Goal: Task Accomplishment & Management: Manage account settings

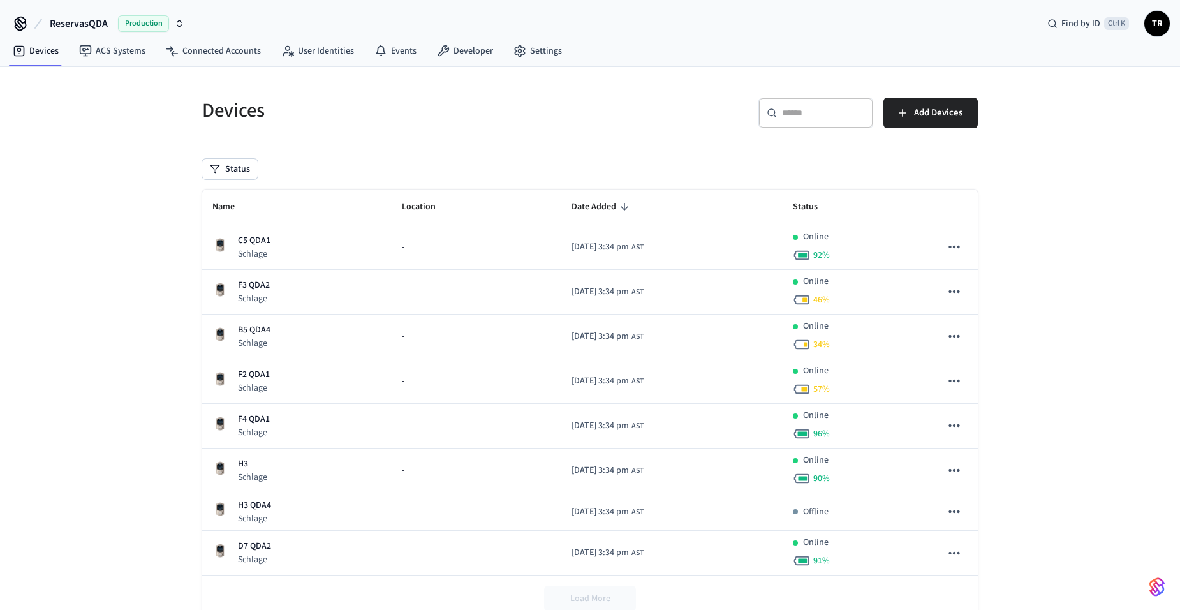
click at [1159, 34] on span "TR" at bounding box center [1157, 23] width 23 height 23
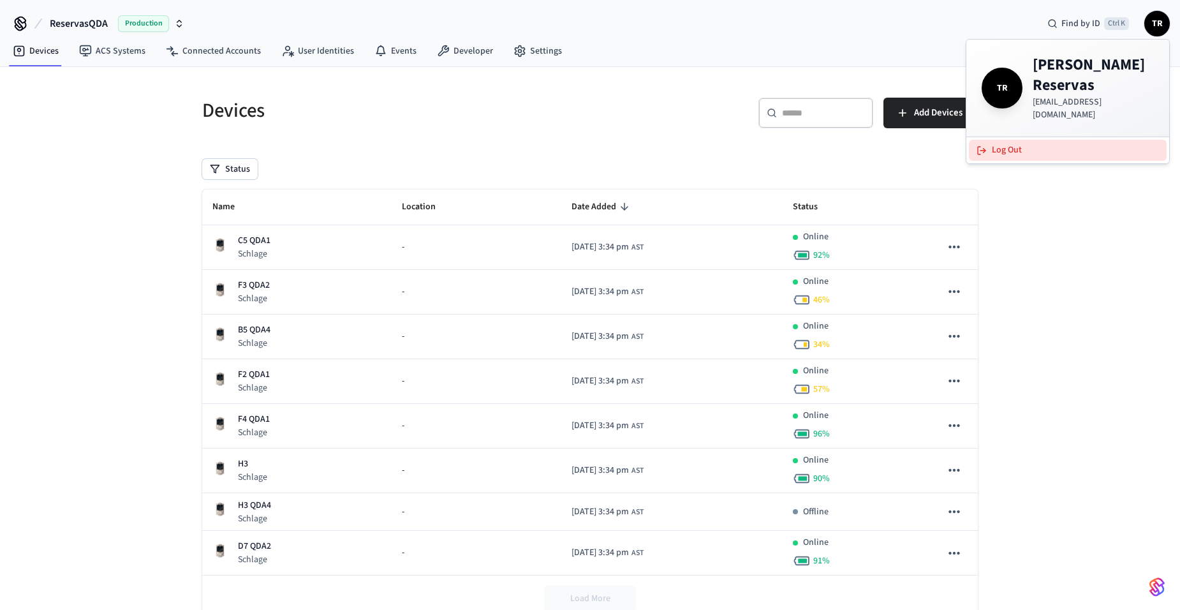
click at [1075, 140] on button "Log Out" at bounding box center [1068, 150] width 198 height 21
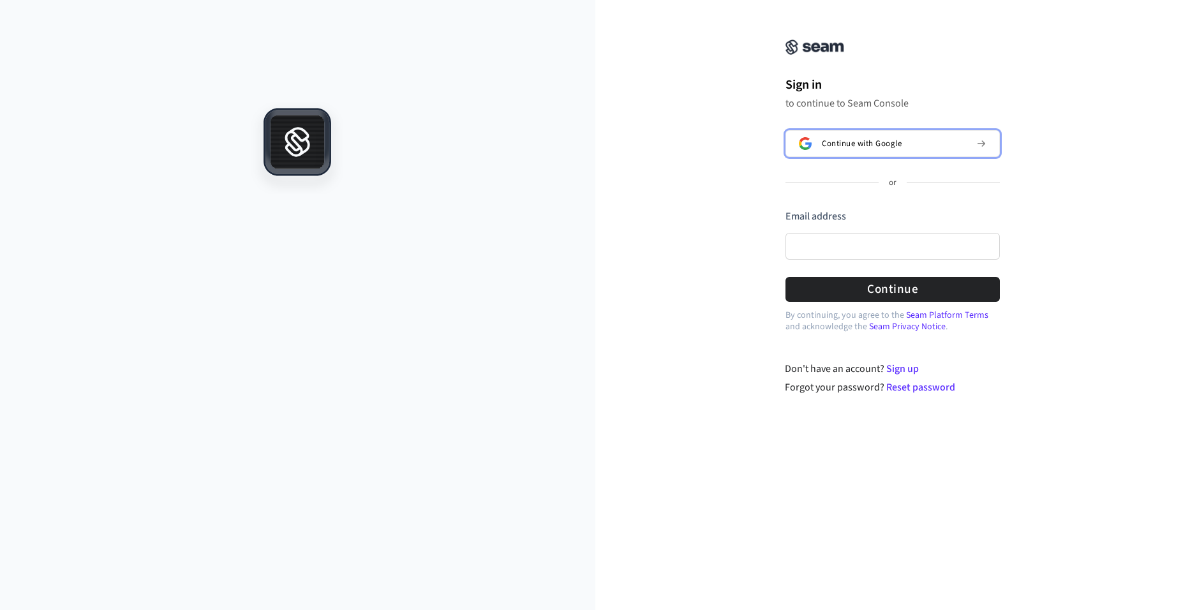
click at [869, 145] on span "Continue with Google" at bounding box center [862, 143] width 80 height 10
